Goal: Task Accomplishment & Management: Use online tool/utility

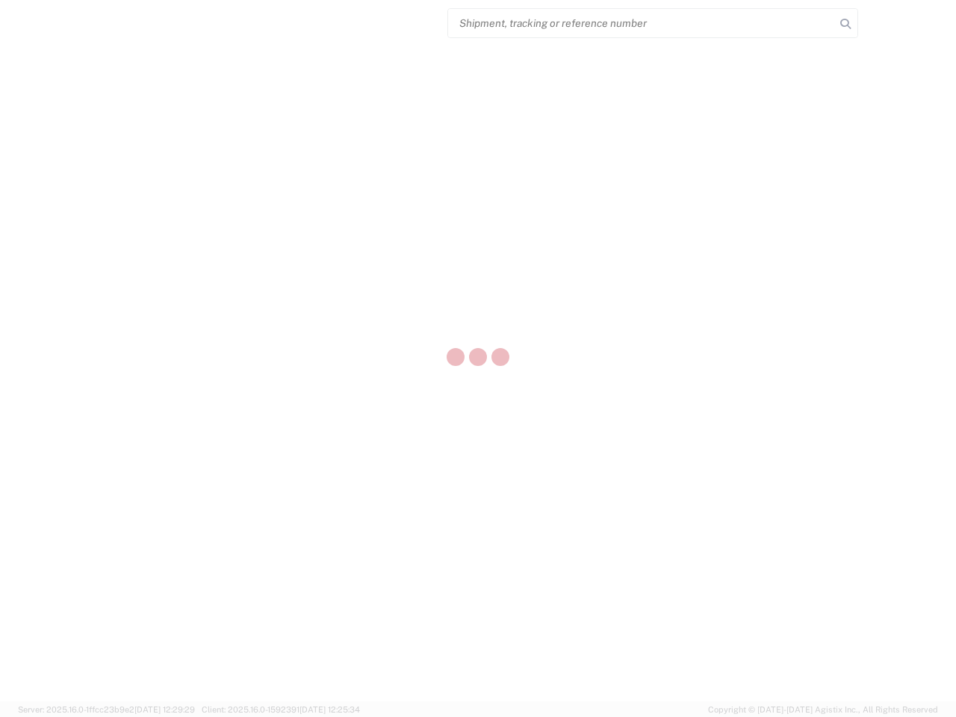
select select "US"
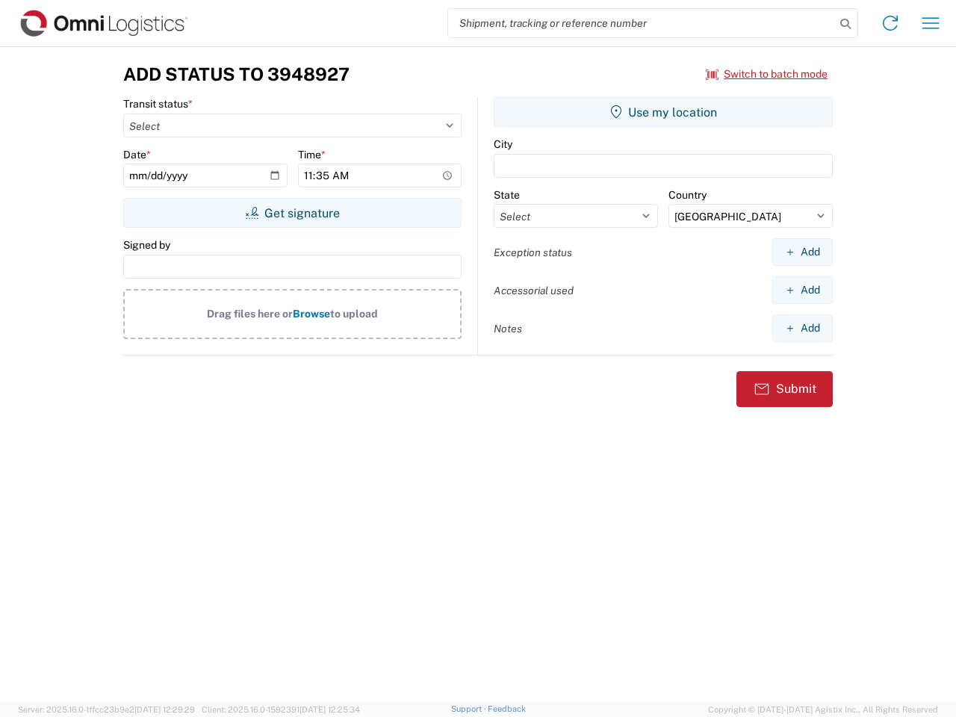
click at [642, 23] on input "search" at bounding box center [641, 23] width 387 height 28
click at [845, 24] on icon at bounding box center [845, 23] width 21 height 21
click at [890, 23] on icon at bounding box center [890, 23] width 24 height 24
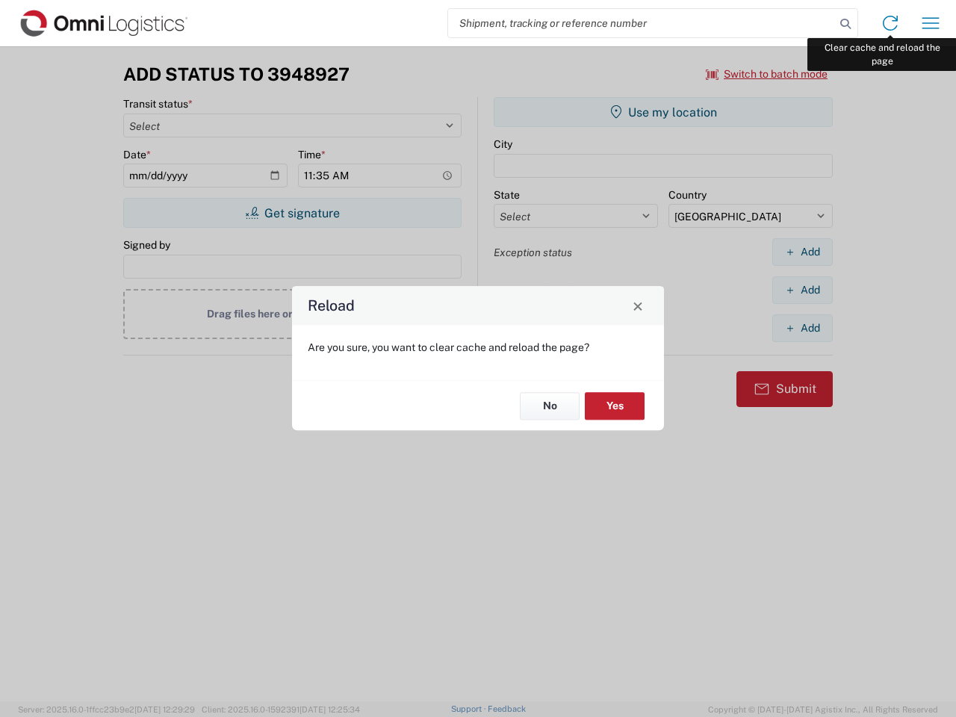
click at [931, 23] on div "Reload Are you sure, you want to clear cache and reload the page? No Yes" at bounding box center [478, 358] width 956 height 717
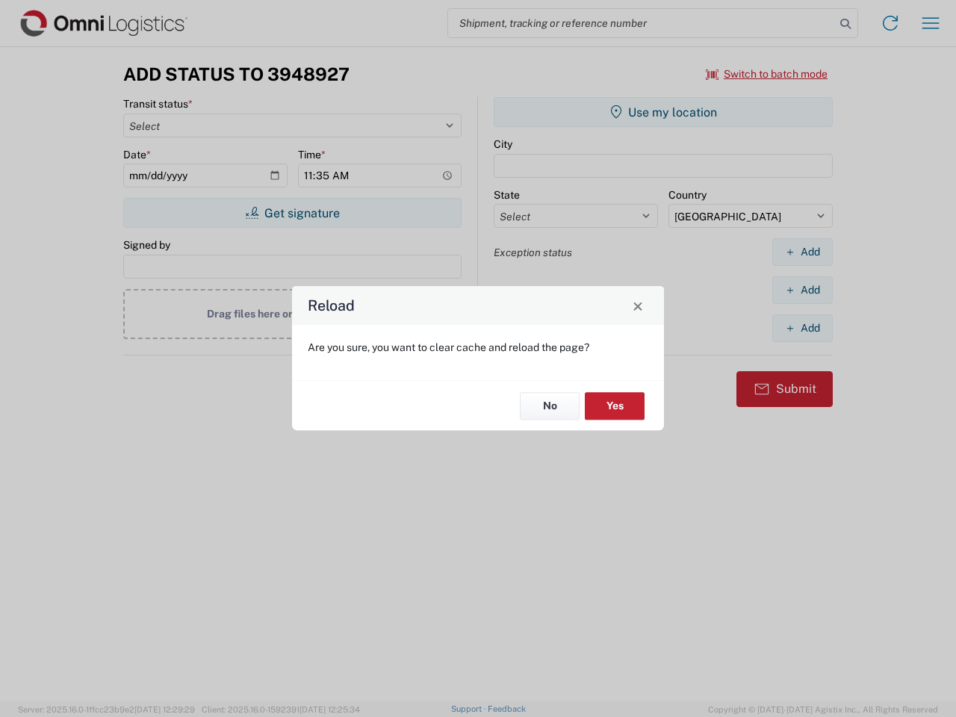
click at [767, 74] on div "Reload Are you sure, you want to clear cache and reload the page? No Yes" at bounding box center [478, 358] width 956 height 717
click at [292, 213] on div "Reload Are you sure, you want to clear cache and reload the page? No Yes" at bounding box center [478, 358] width 956 height 717
click at [663, 112] on div "Reload Are you sure, you want to clear cache and reload the page? No Yes" at bounding box center [478, 358] width 956 height 717
click at [802, 252] on div "Reload Are you sure, you want to clear cache and reload the page? No Yes" at bounding box center [478, 358] width 956 height 717
click at [802, 290] on div "Reload Are you sure, you want to clear cache and reload the page? No Yes" at bounding box center [478, 358] width 956 height 717
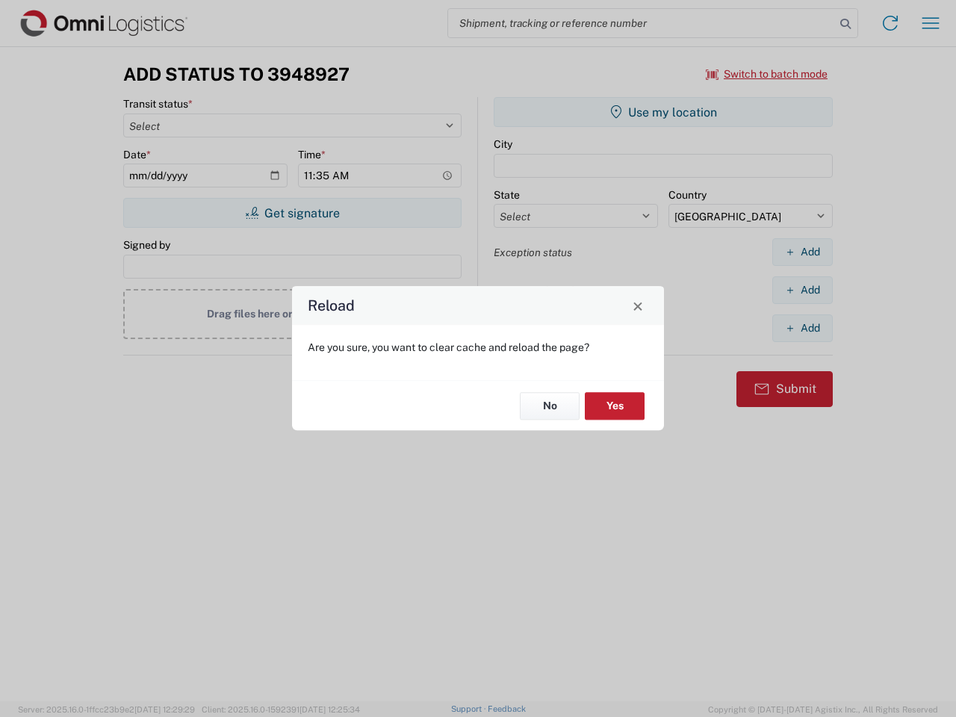
click at [802, 328] on div "Reload Are you sure, you want to clear cache and reload the page? No Yes" at bounding box center [478, 358] width 956 height 717
